Goal: Task Accomplishment & Management: Contribute content

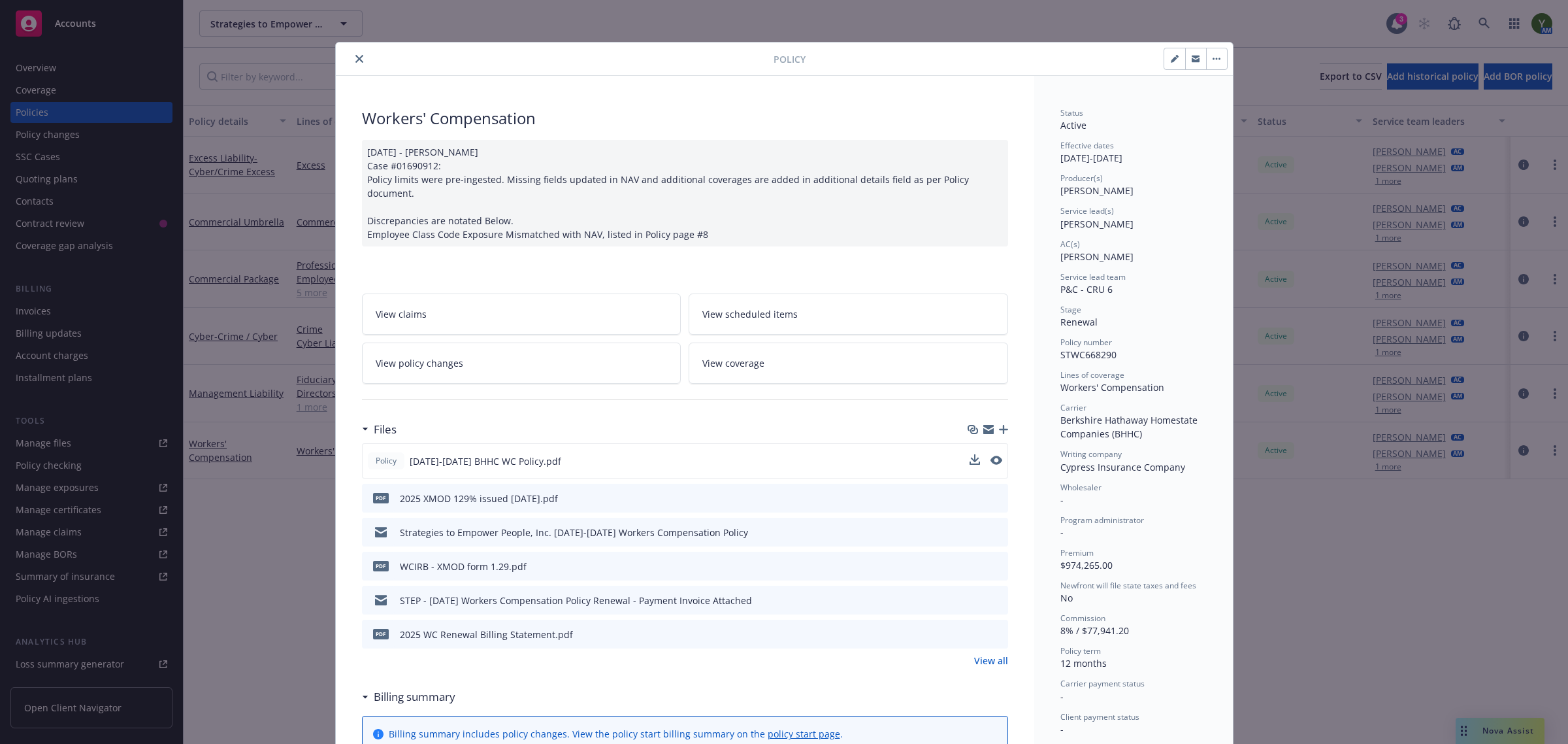
click at [991, 455] on button at bounding box center [997, 461] width 12 height 14
click at [989, 455] on icon "preview file" at bounding box center [995, 460] width 12 height 10
click at [1000, 425] on icon "button" at bounding box center [1004, 429] width 10 height 10
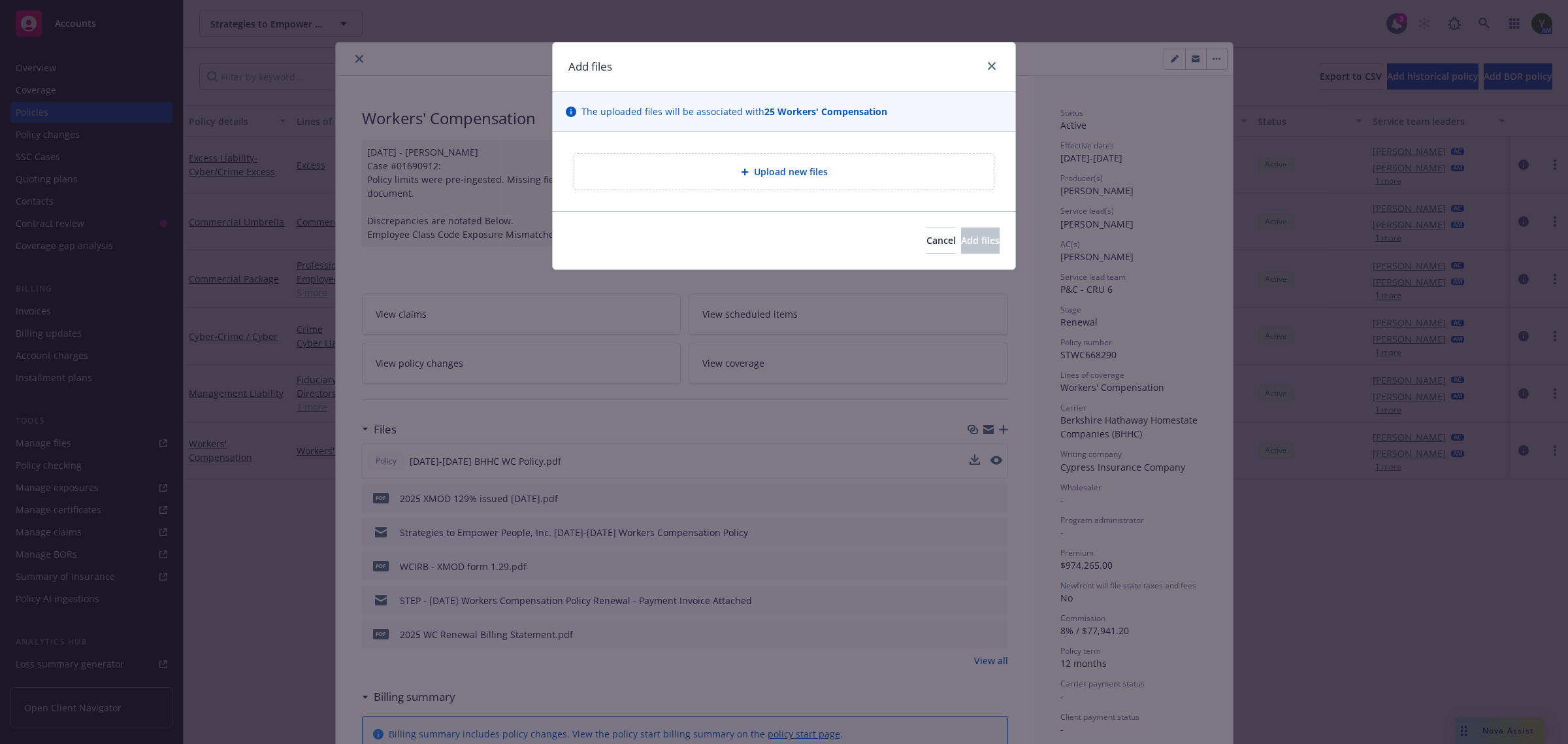
click at [841, 185] on div "Upload new files" at bounding box center [784, 172] width 420 height 36
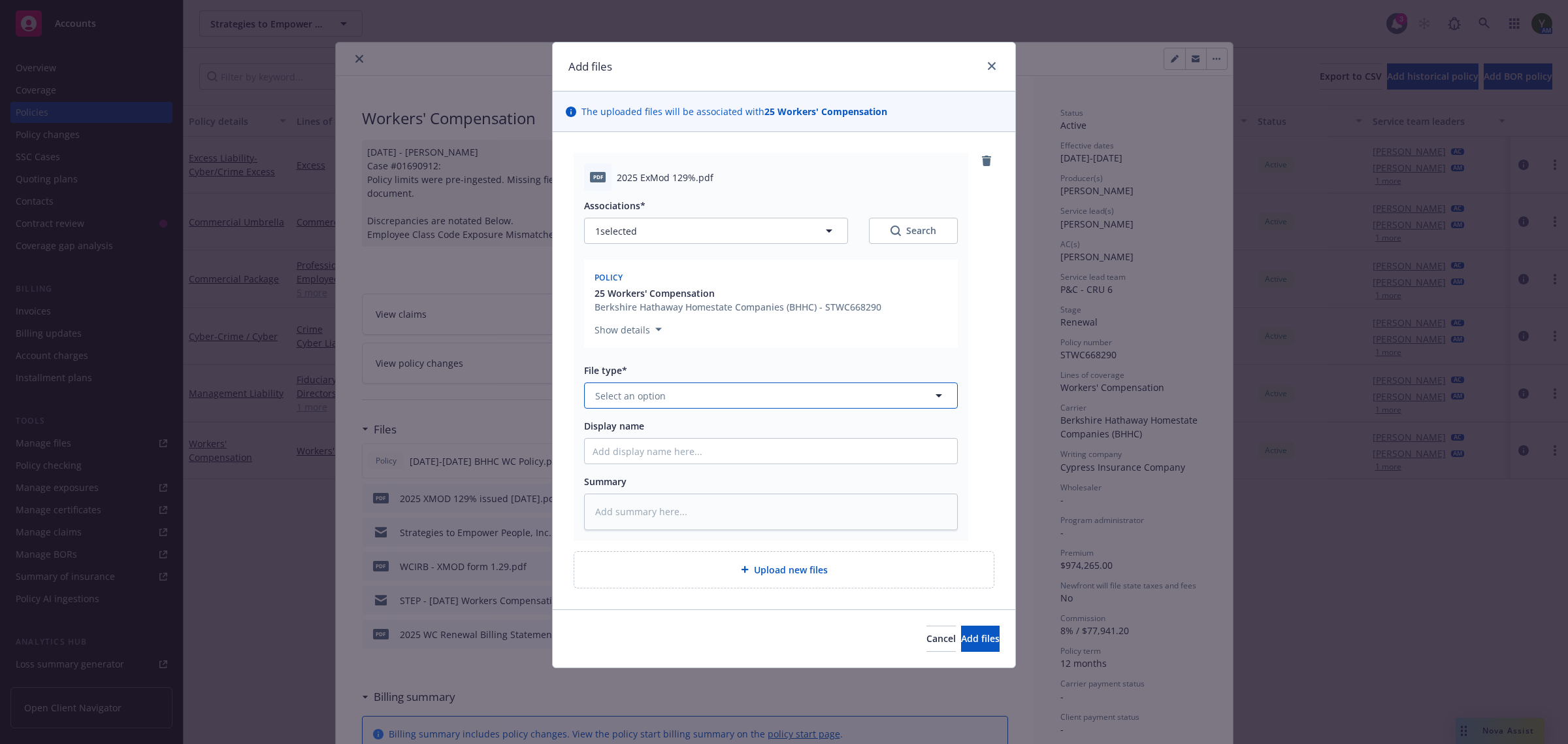
click at [683, 398] on button "Select an option" at bounding box center [771, 396] width 374 height 26
type input "expe"
click at [672, 497] on span "Experience Modification Rating" at bounding box center [668, 501] width 140 height 14
click at [975, 634] on span "Add files" at bounding box center [981, 638] width 39 height 12
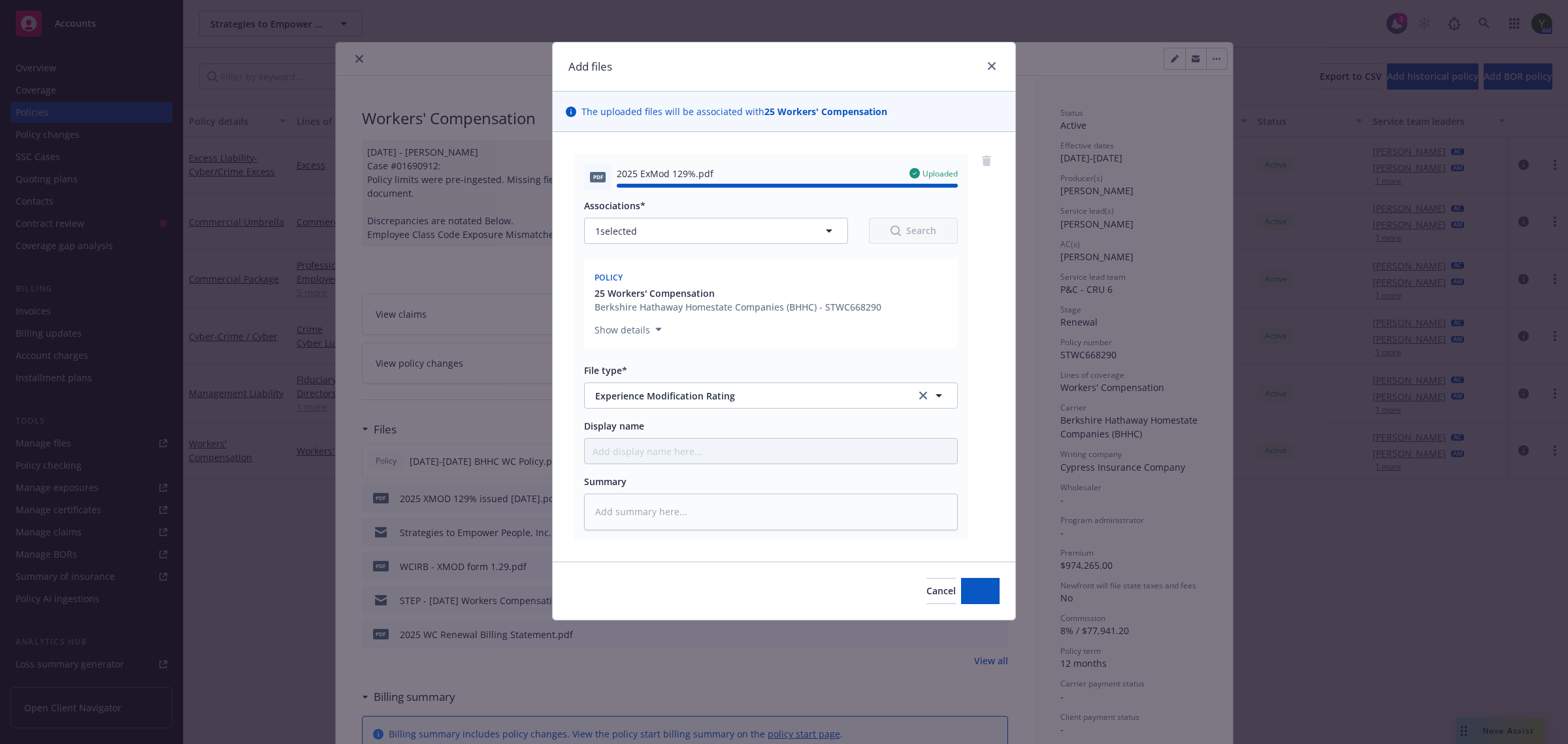
type textarea "x"
